Goal: Use online tool/utility: Utilize a website feature to perform a specific function

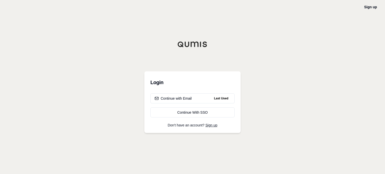
click at [216, 93] on div "Login Continue with Email Last Used Continue With SSO Don't have an account? Si…" at bounding box center [193, 102] width 96 height 62
click at [215, 97] on span "Last Used" at bounding box center [221, 99] width 18 height 6
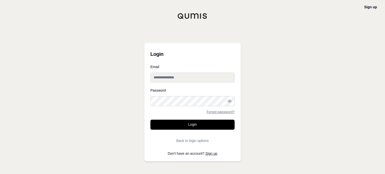
type input "**********"
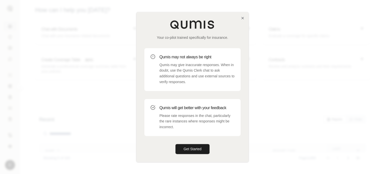
click at [184, 142] on div "Your co-pilot trained specifically for insurance. Qumis may not always be right…" at bounding box center [192, 87] width 112 height 150
click at [185, 145] on button "Get Started" at bounding box center [193, 149] width 34 height 10
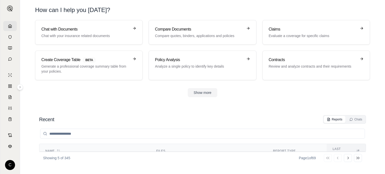
click at [107, 48] on div "Chat with Documents Chat with your insurance related documents Compare Document…" at bounding box center [202, 50] width 335 height 60
click at [105, 36] on p "Chat with your insurance related documents" at bounding box center [85, 35] width 88 height 5
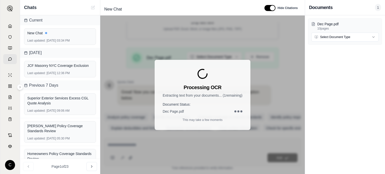
scroll to position [96, 0]
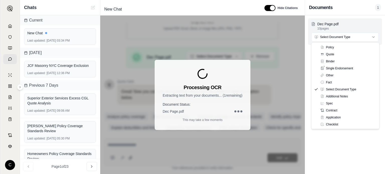
click at [341, 36] on html "C Chats Current New Chat Last updated: [DATE] 03:34 PM [DATE] JCF Masonry NYC C…" at bounding box center [192, 87] width 385 height 174
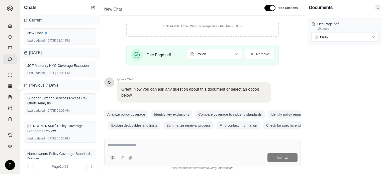
scroll to position [105, 0]
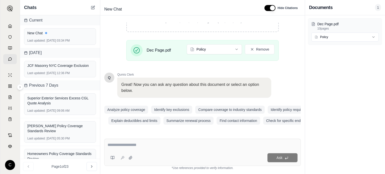
click at [213, 149] on div at bounding box center [203, 146] width 190 height 8
click at [120, 145] on textarea at bounding box center [203, 145] width 190 height 6
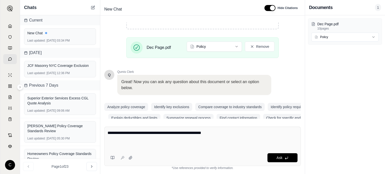
paste textarea "**********"
type textarea "**********"
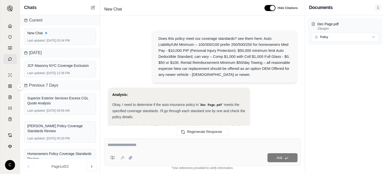
scroll to position [471, 0]
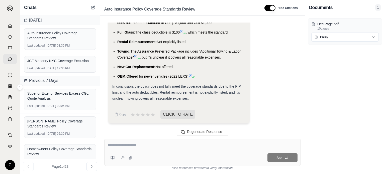
click at [189, 144] on textarea at bounding box center [203, 145] width 190 height 6
type textarea "**********"
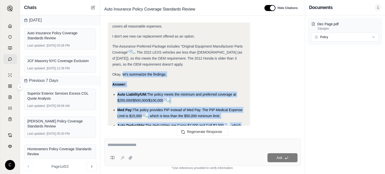
scroll to position [359, 0]
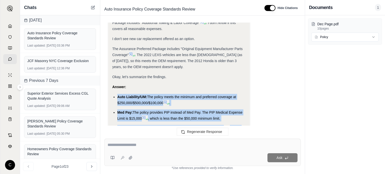
drag, startPoint x: 193, startPoint y: 89, endPoint x: 117, endPoint y: 98, distance: 77.2
click at [117, 98] on ul "Auto Liability/UM: The policy meets the minimum and preferred coverage at $250,…" at bounding box center [178, 142] width 133 height 97
copy ul "Auto Liability/UM: The policy meets the minimum and preferred coverage at $250,…"
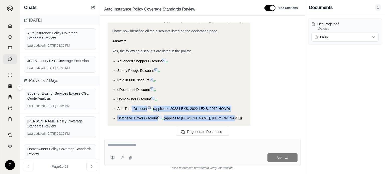
scroll to position [761, 0]
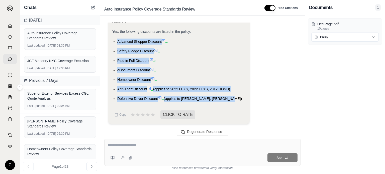
drag, startPoint x: 239, startPoint y: 98, endPoint x: 114, endPoint y: 40, distance: 138.1
click at [114, 40] on ul "Advanced Shopper Discount Safety Pledge Discount Paid in Full Discount eDocumen…" at bounding box center [178, 70] width 133 height 63
copy ul "Advanced Shopper Discount Safety Pledge Discount Paid in Full Discount eDocumen…"
